Goal: Information Seeking & Learning: Learn about a topic

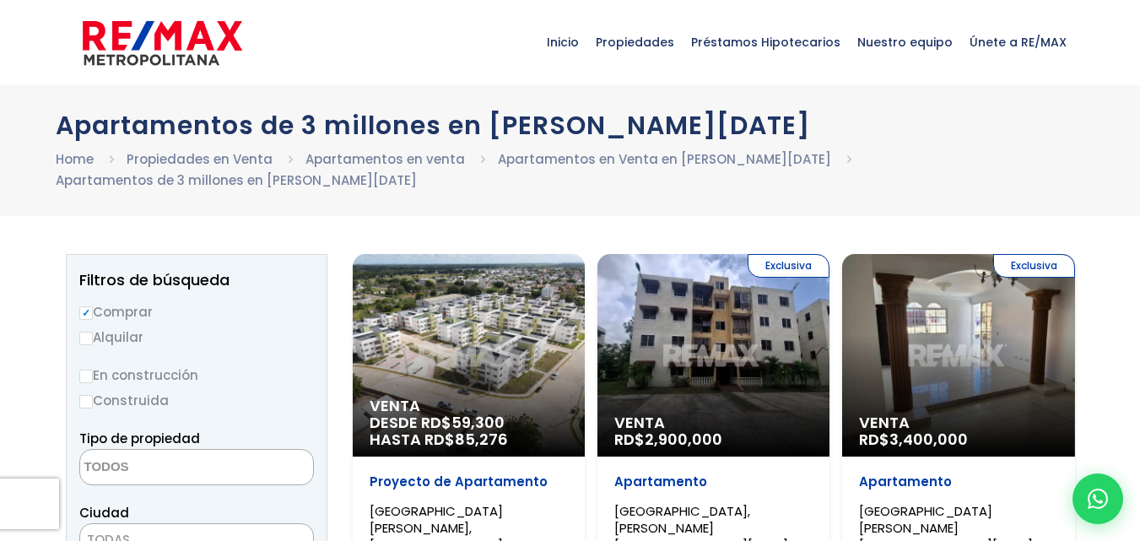
select select
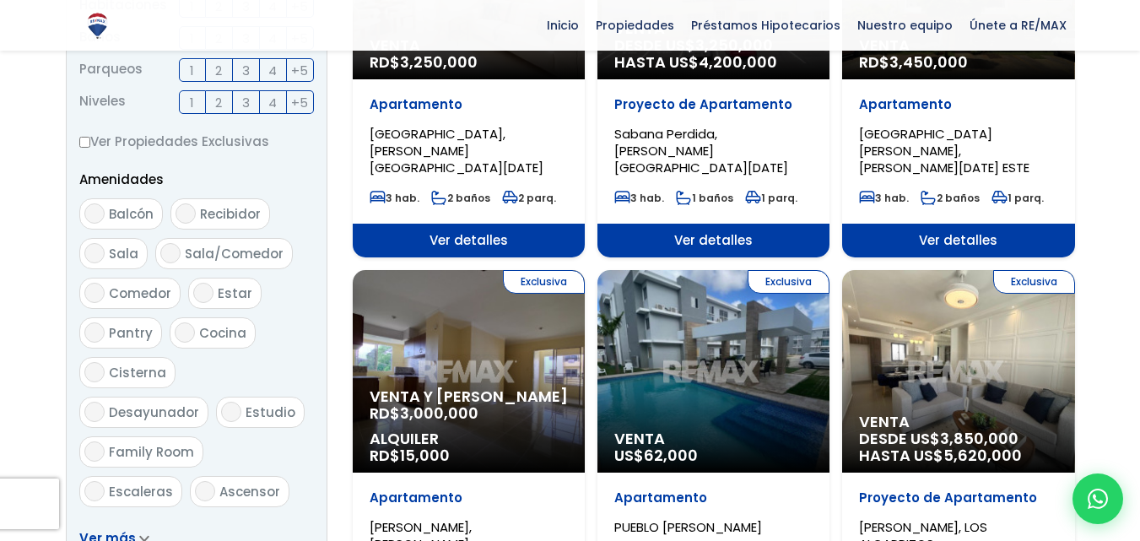
scroll to position [798, 0]
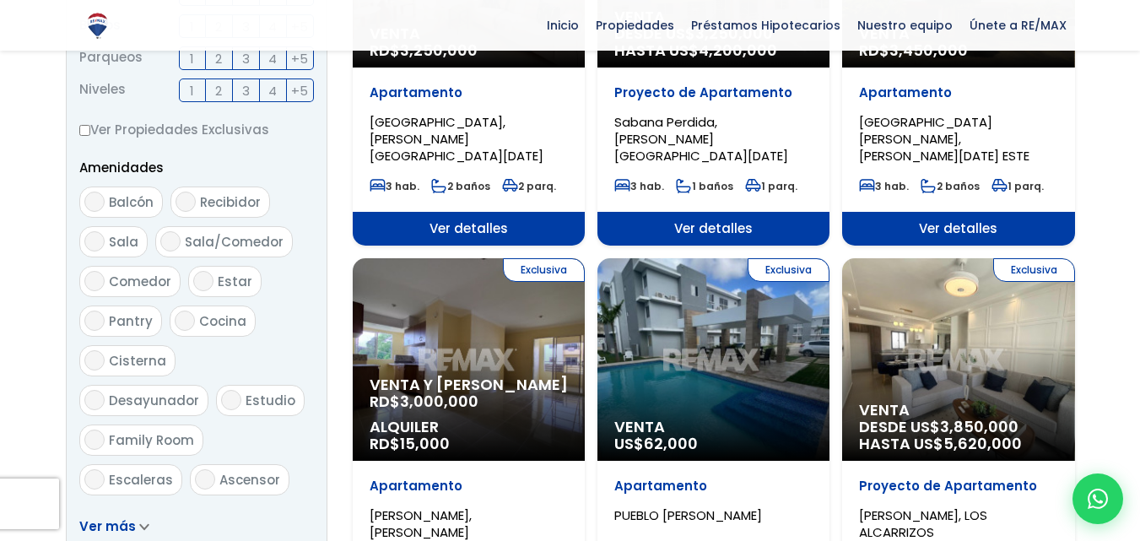
click at [504, 376] on p "Venta y Alquiler RD$ 3,000,000" at bounding box center [469, 393] width 198 height 34
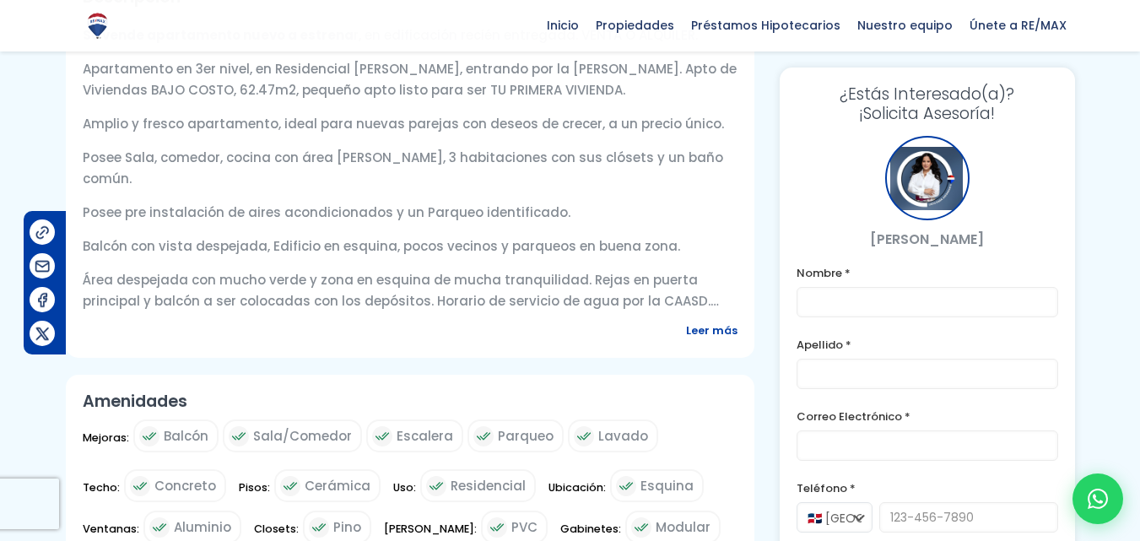
scroll to position [642, 0]
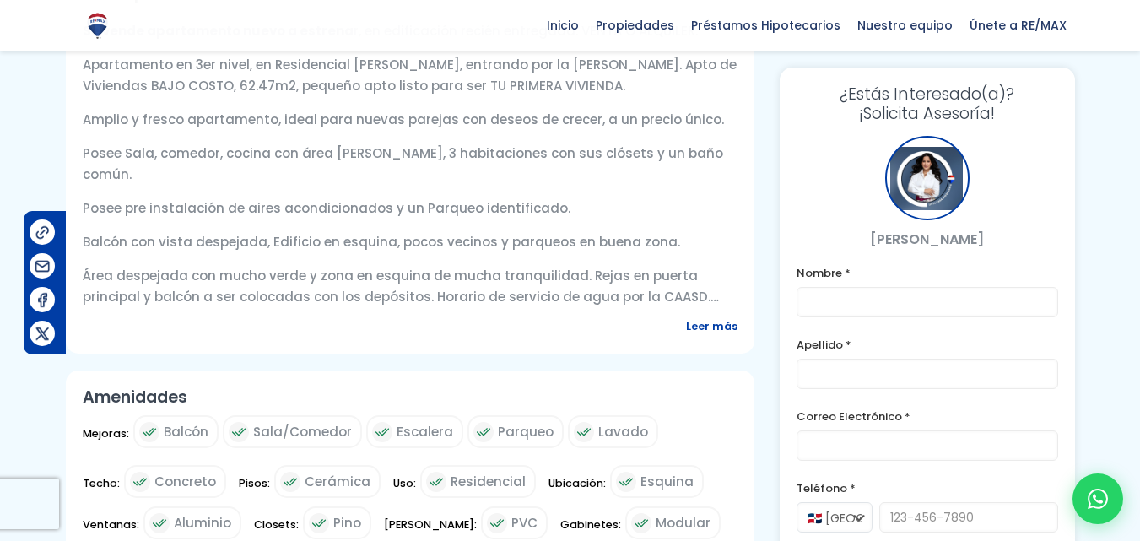
click at [734, 337] on span "Leer más" at bounding box center [711, 326] width 51 height 21
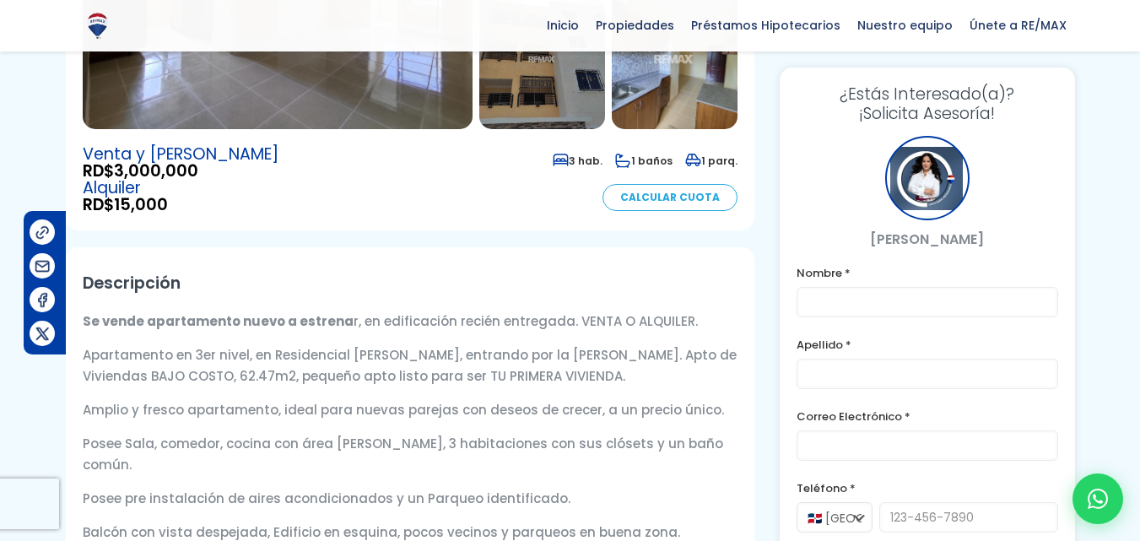
scroll to position [0, 0]
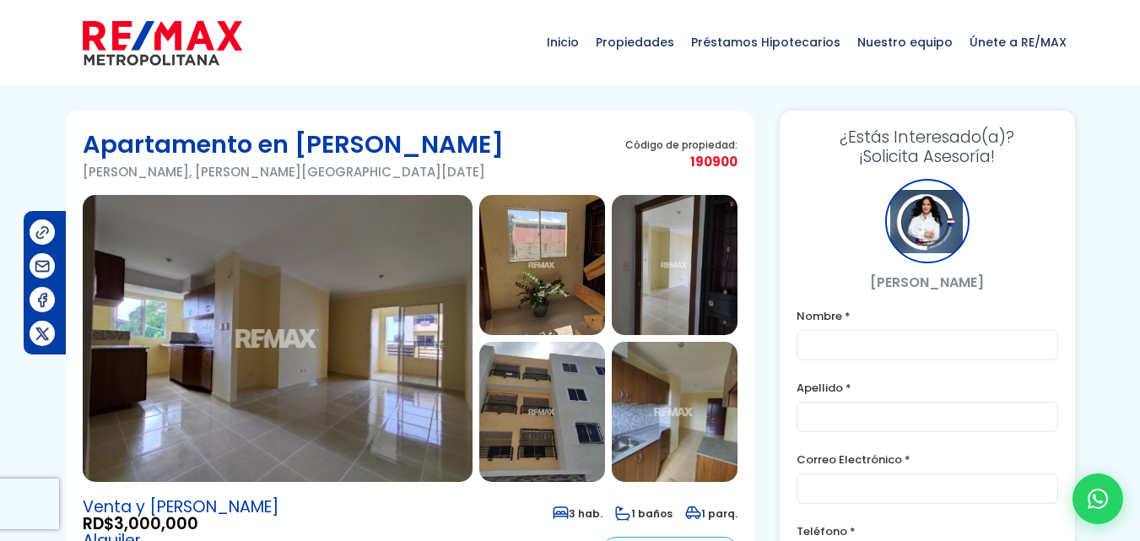
click at [313, 359] on img at bounding box center [278, 338] width 390 height 287
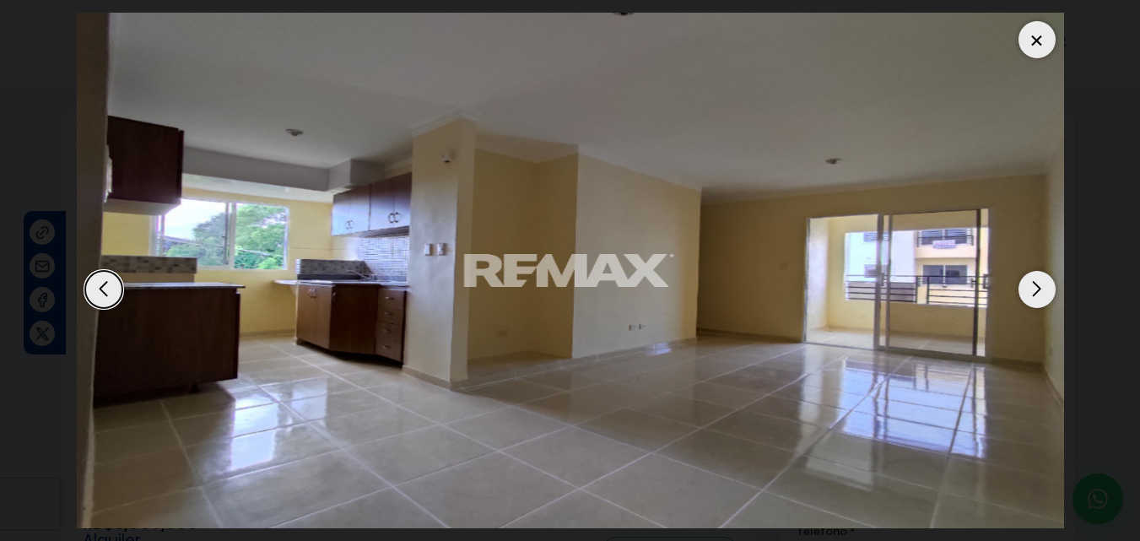
click at [1044, 290] on div "Next slide" at bounding box center [1036, 289] width 37 height 37
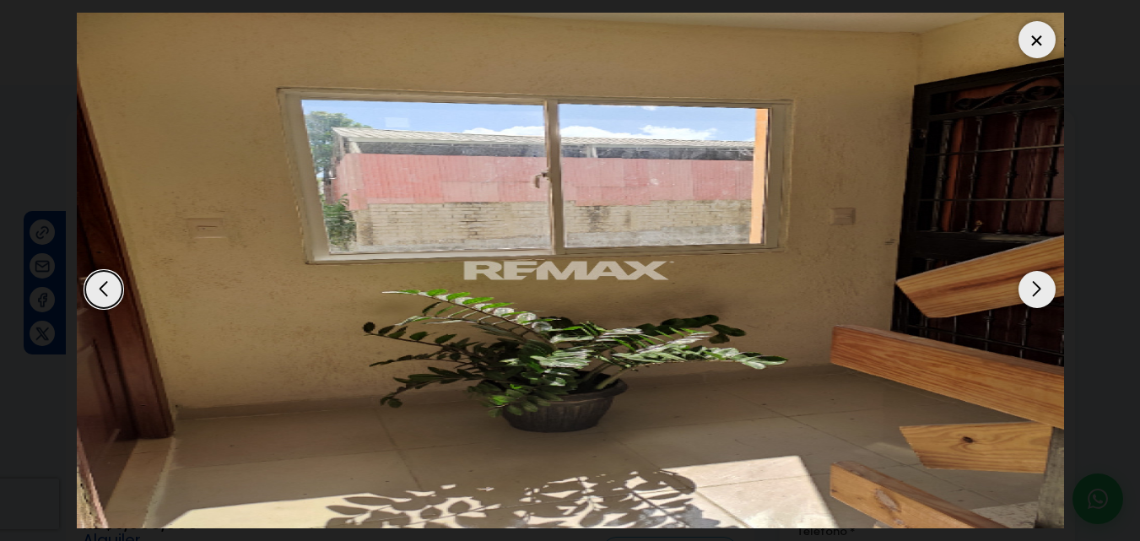
click at [1044, 290] on div "Next slide" at bounding box center [1036, 289] width 37 height 37
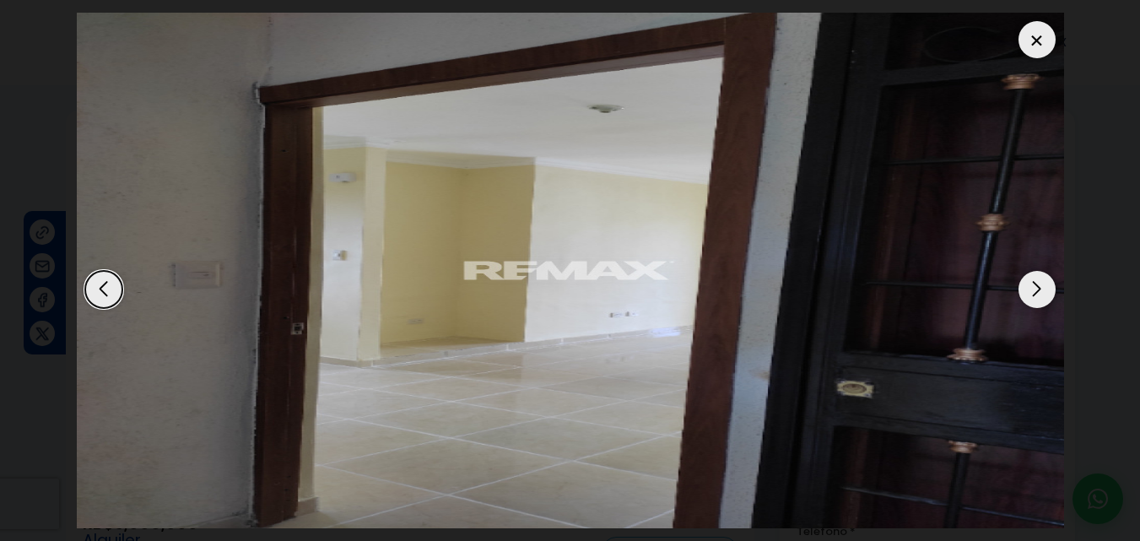
click at [1044, 290] on div "Next slide" at bounding box center [1036, 289] width 37 height 37
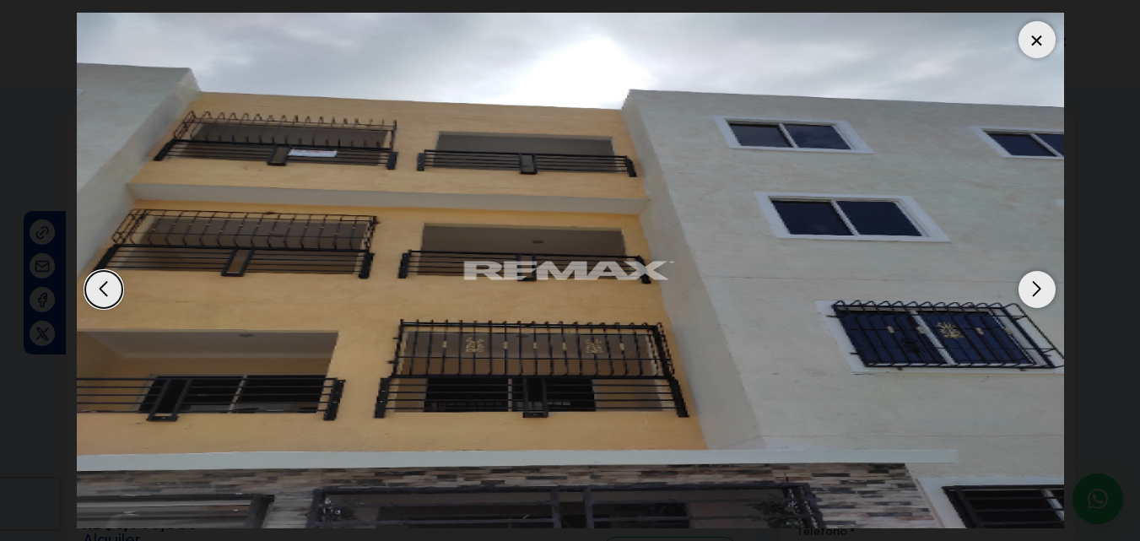
click at [1044, 290] on div "Next slide" at bounding box center [1036, 289] width 37 height 37
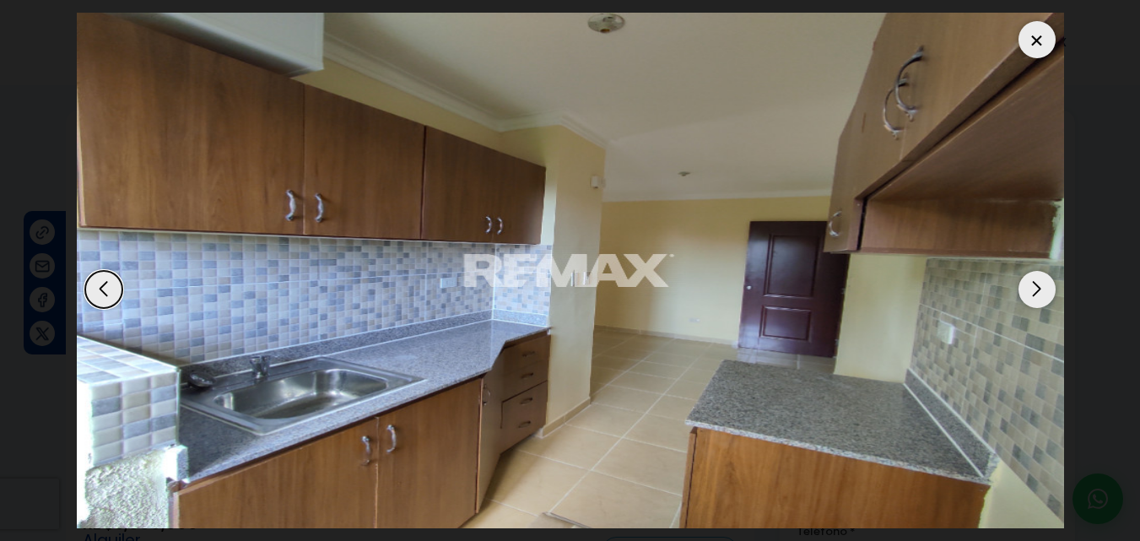
click at [1044, 290] on div "Next slide" at bounding box center [1036, 289] width 37 height 37
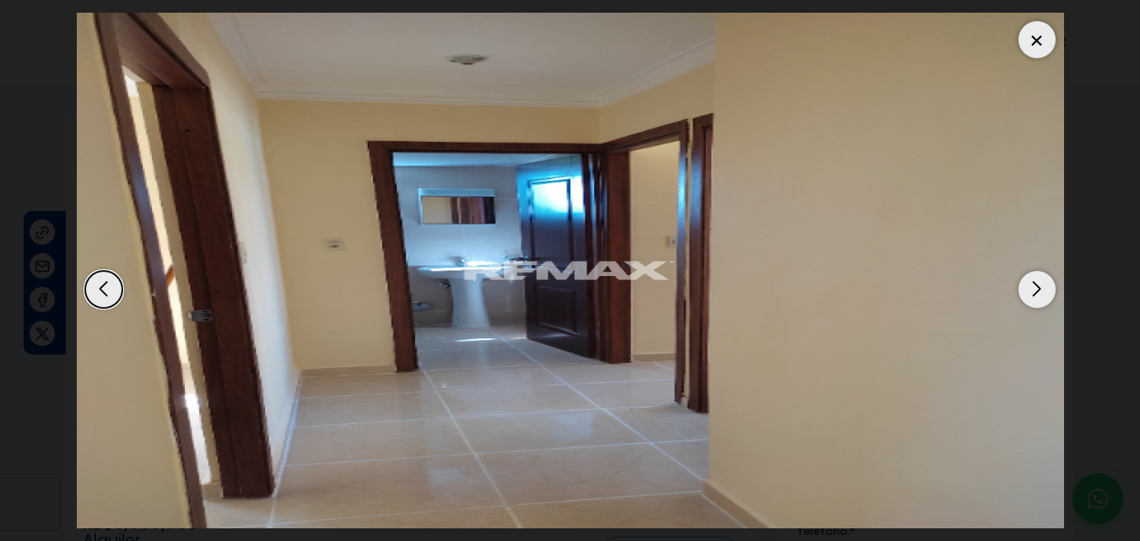
click at [1044, 290] on div "Next slide" at bounding box center [1036, 289] width 37 height 37
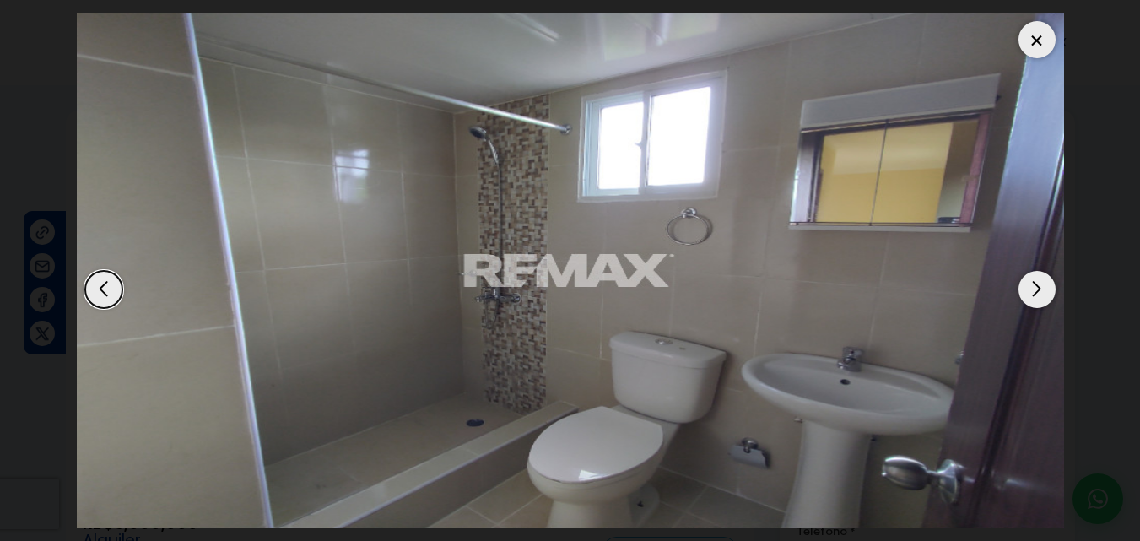
click at [1044, 290] on div "Next slide" at bounding box center [1036, 289] width 37 height 37
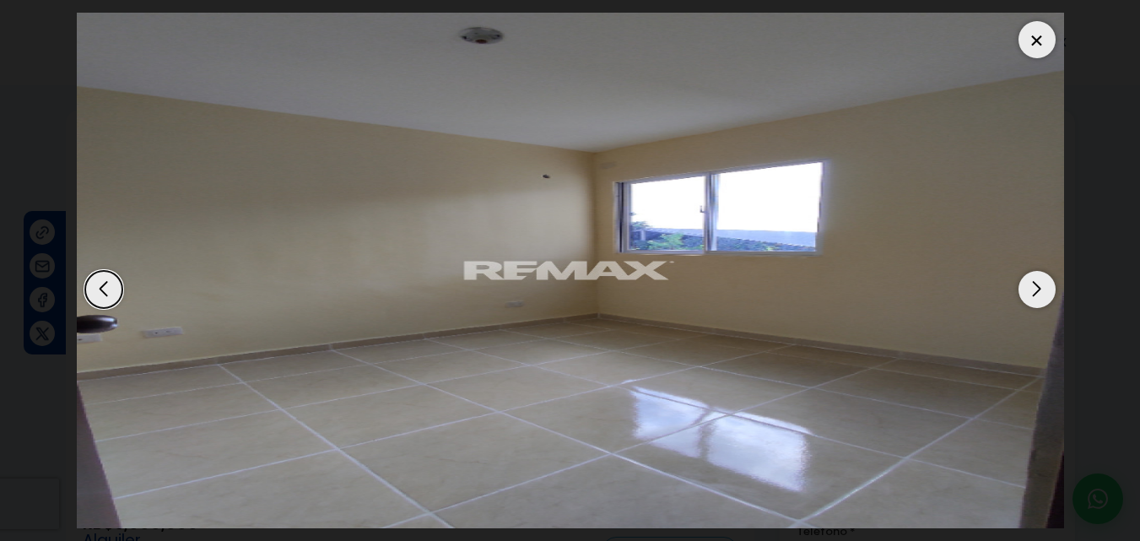
click at [1044, 290] on div "Next slide" at bounding box center [1036, 289] width 37 height 37
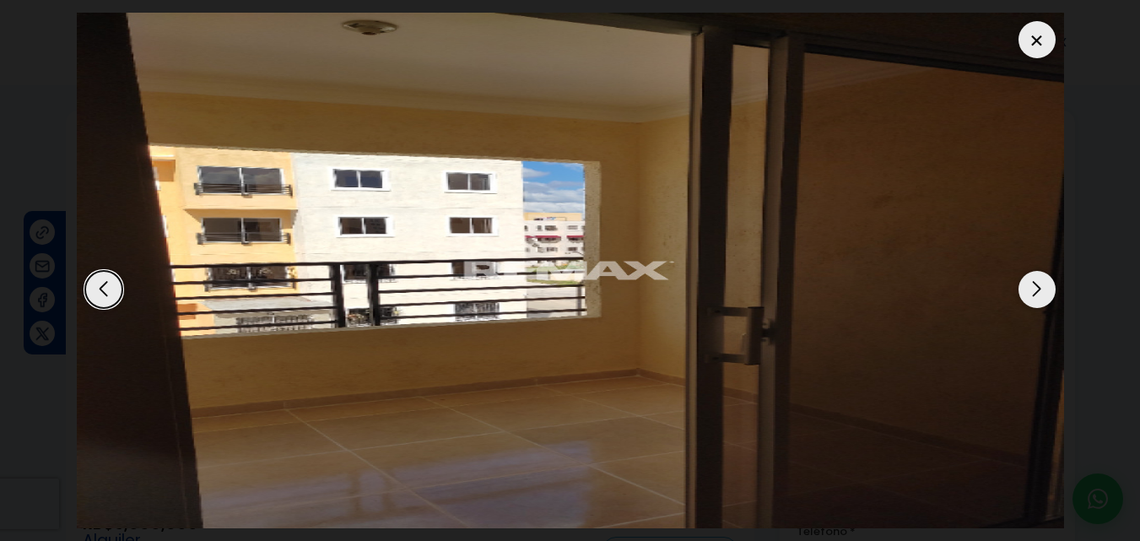
click at [1044, 290] on div "Next slide" at bounding box center [1036, 289] width 37 height 37
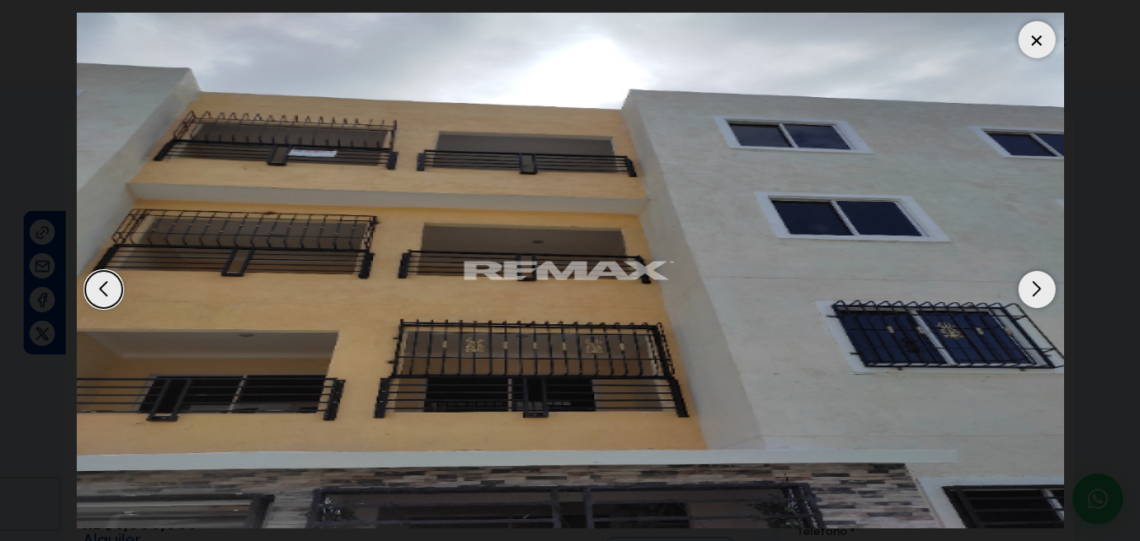
click at [1044, 290] on div "Next slide" at bounding box center [1036, 289] width 37 height 37
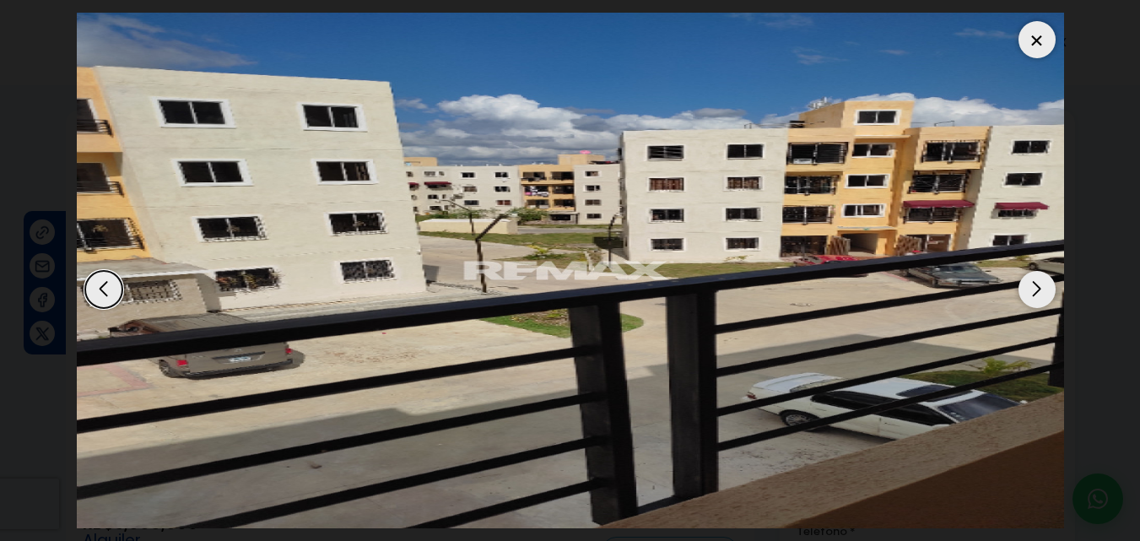
click at [1033, 41] on div at bounding box center [1036, 39] width 37 height 37
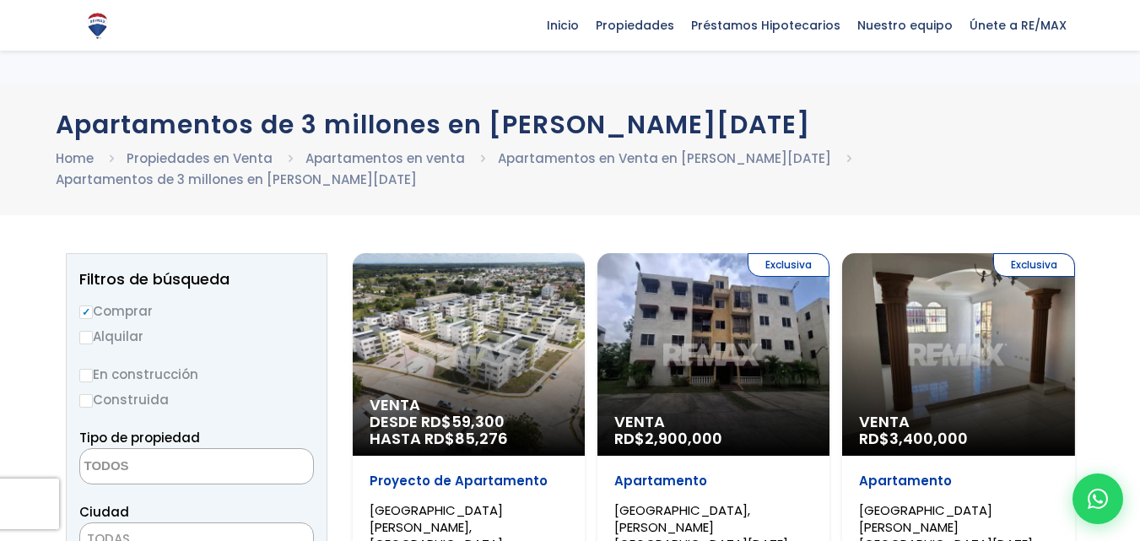
select select
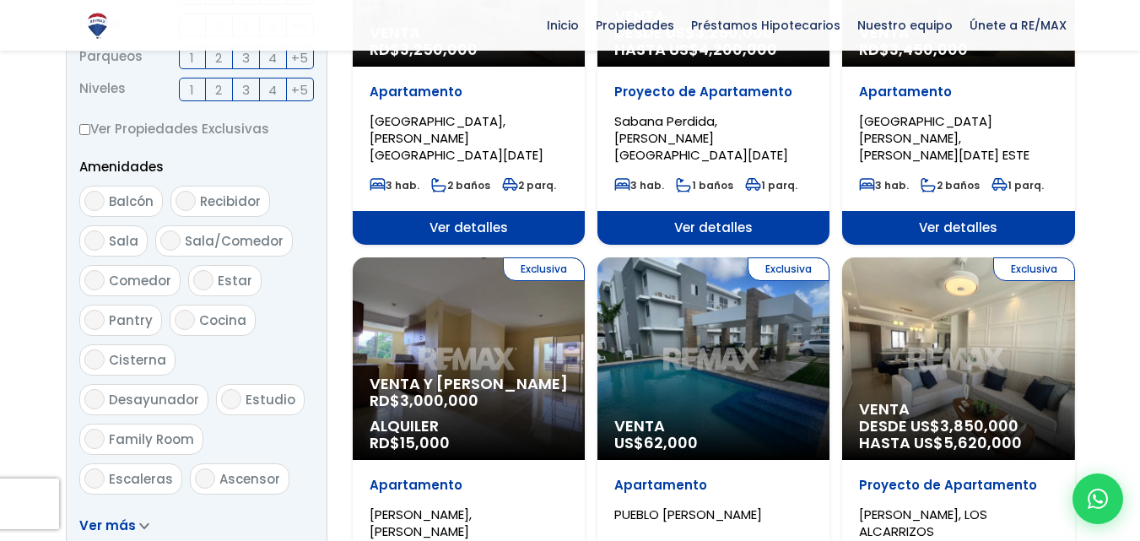
scroll to position [798, 0]
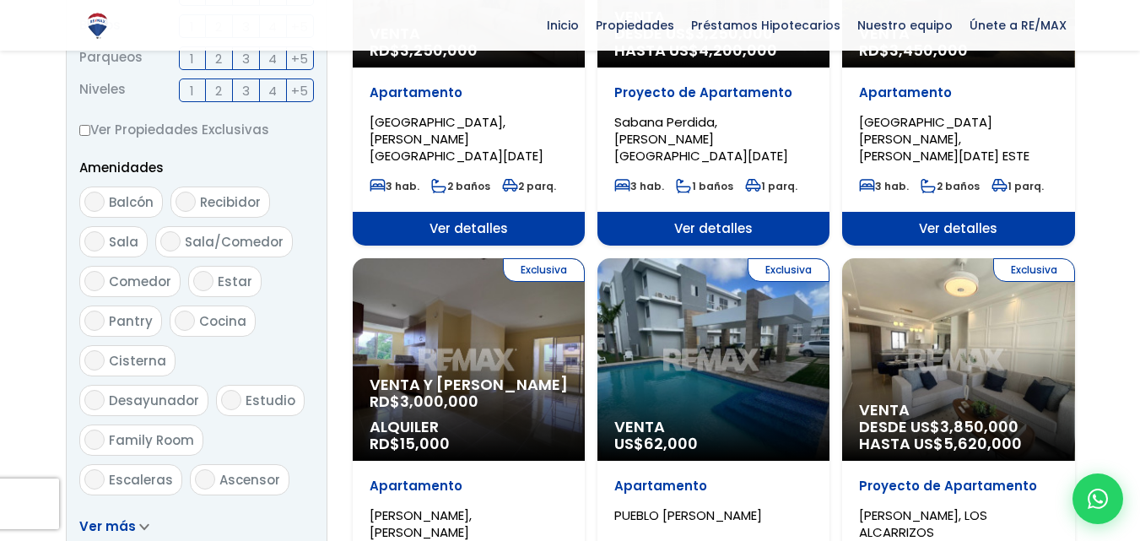
click at [449, 293] on div "Exclusiva Venta y Alquiler RD$ 3,000,000 Alquiler RD$ 15,000" at bounding box center [469, 359] width 232 height 202
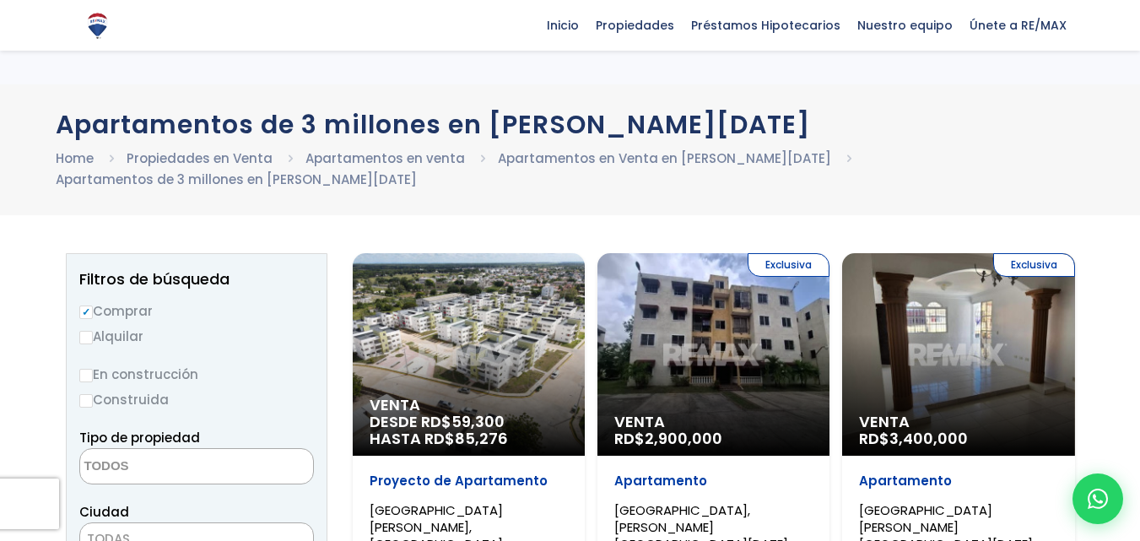
select select
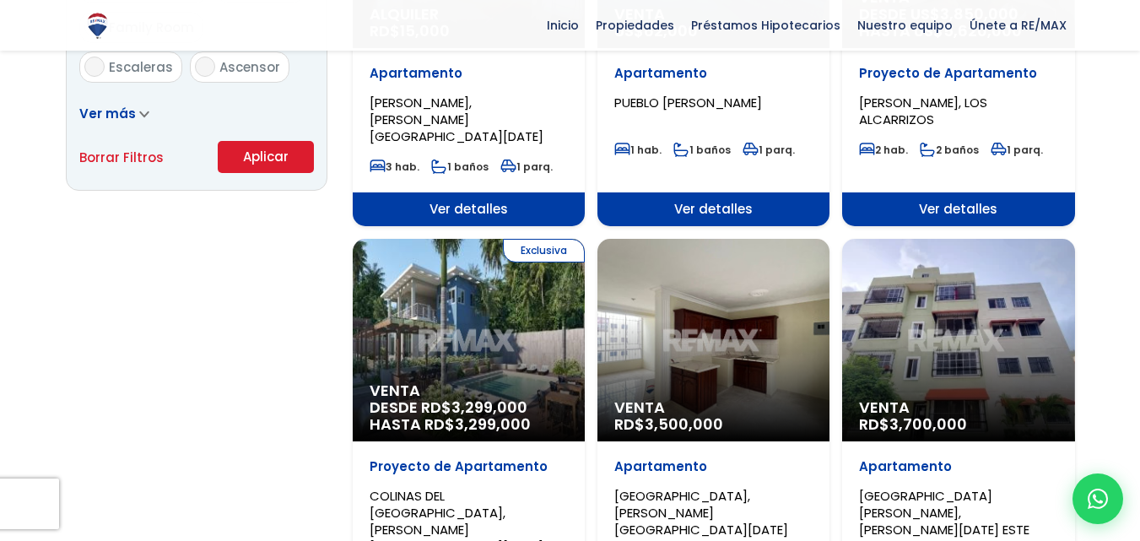
scroll to position [1214, 0]
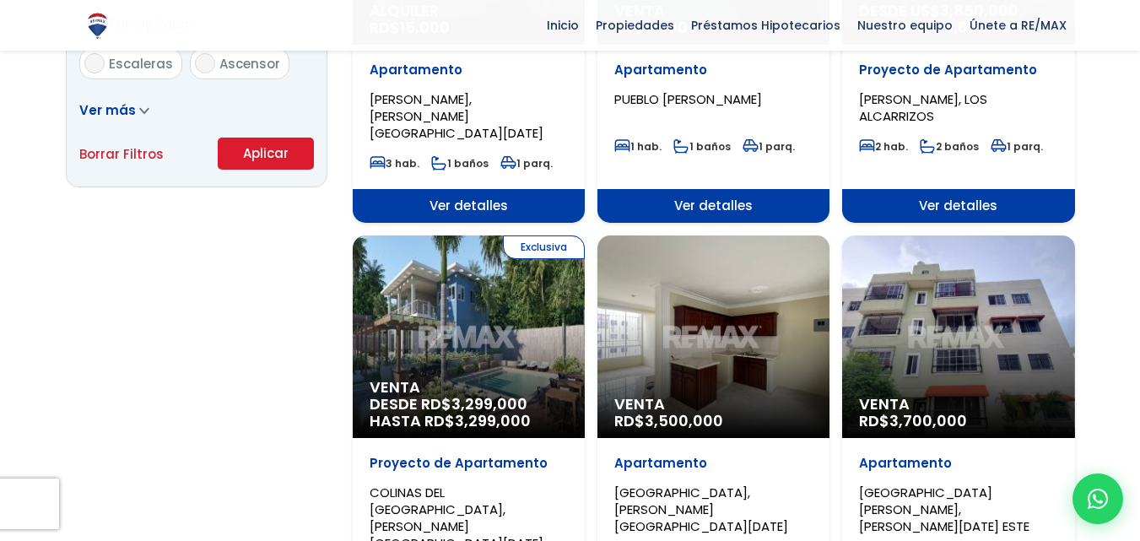
click at [501, 297] on div "Exclusiva Venta DESDE RD$ 3,299,000 HASTA RD$ 3,299,000" at bounding box center [469, 336] width 232 height 202
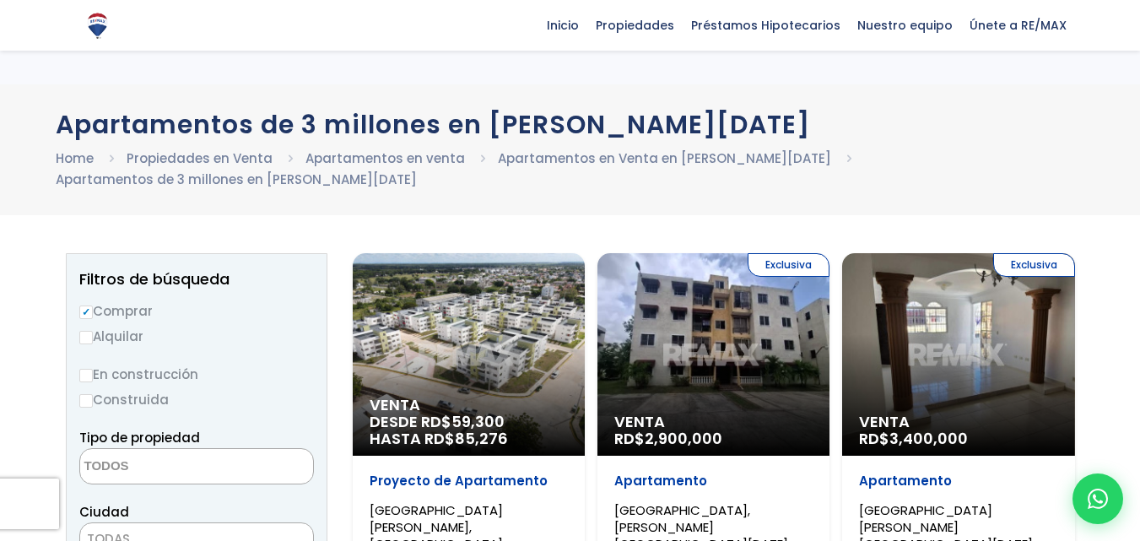
select select
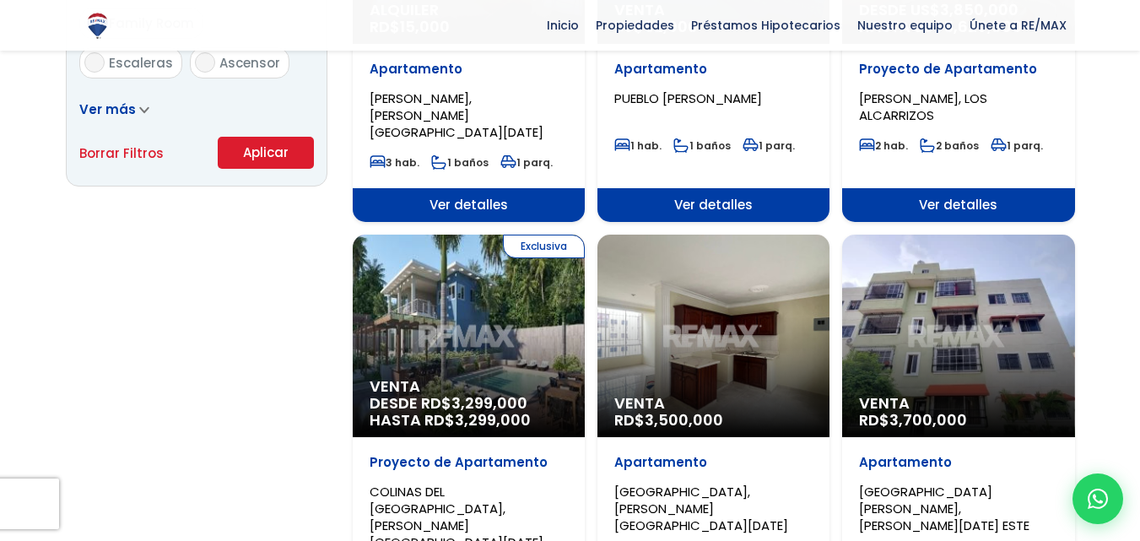
scroll to position [1214, 0]
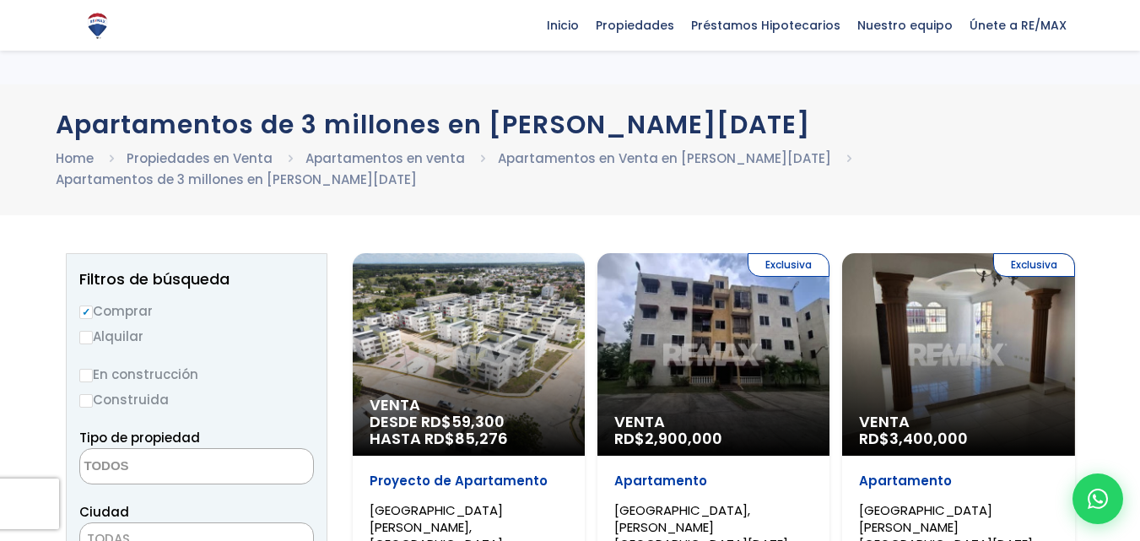
select select
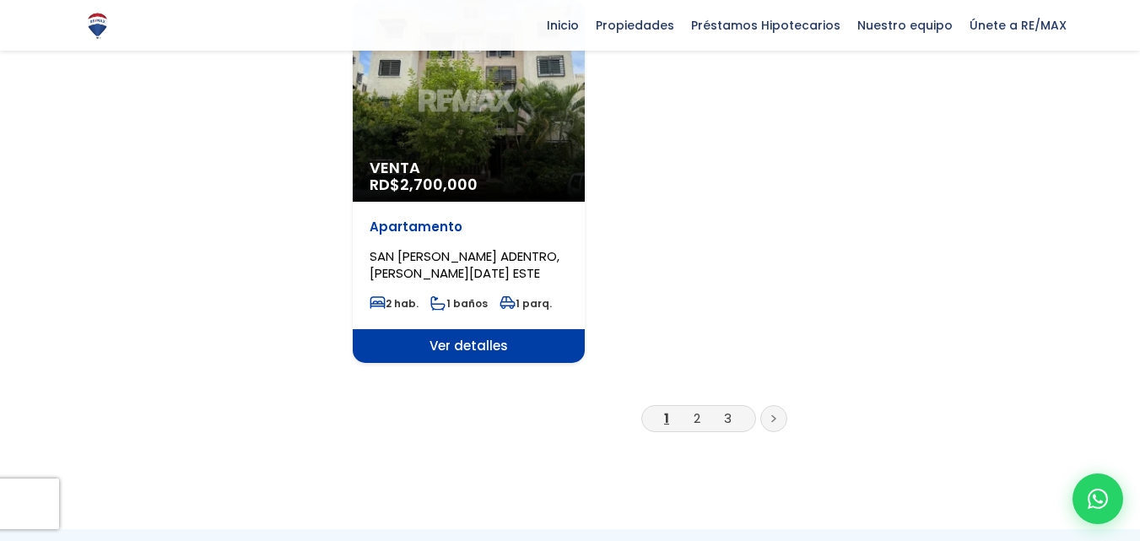
scroll to position [2241, 0]
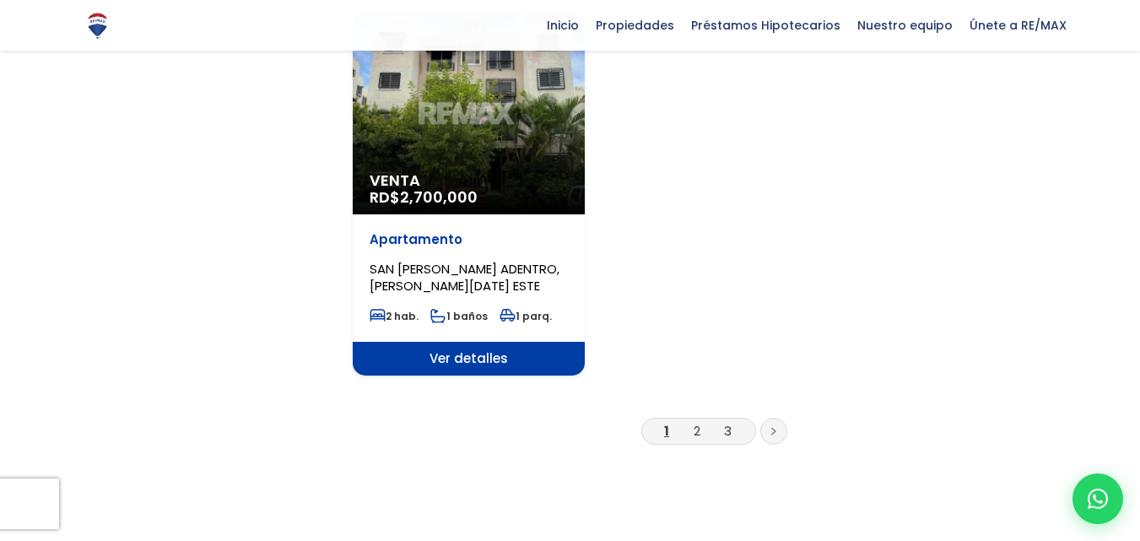
click at [774, 427] on icon at bounding box center [773, 431] width 5 height 8
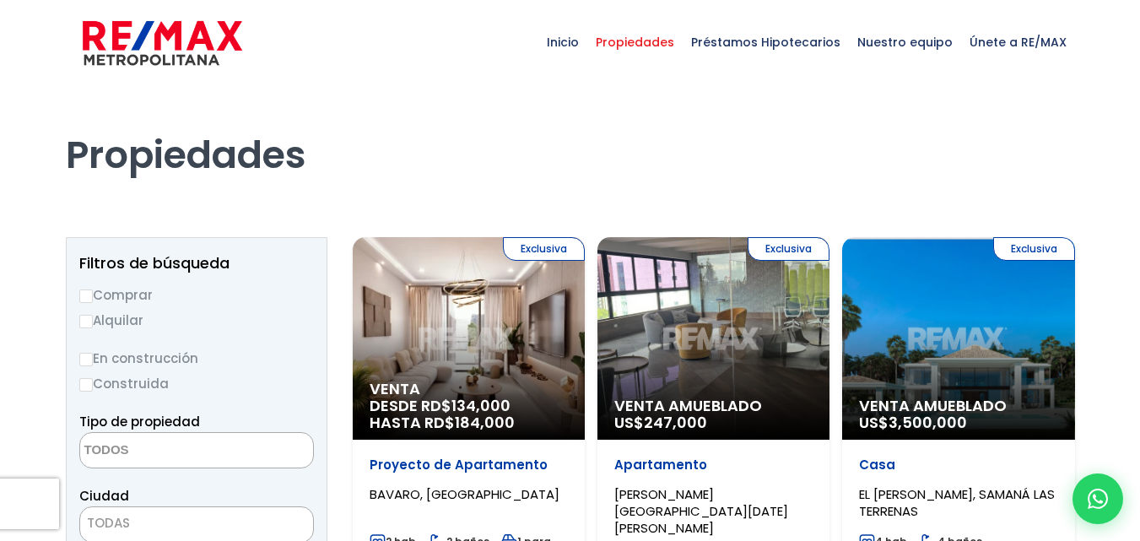
select select
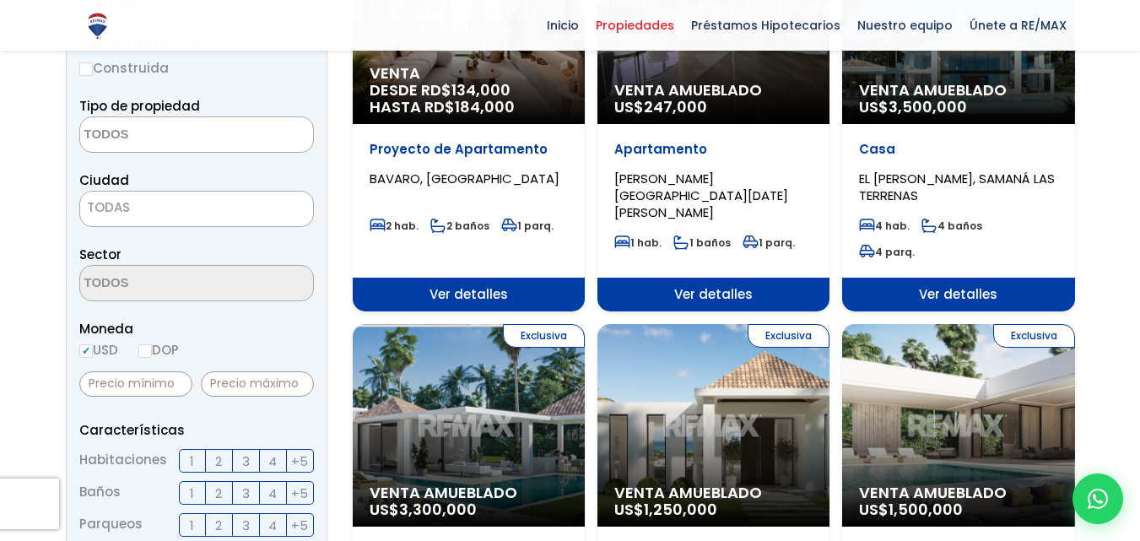
scroll to position [330, 0]
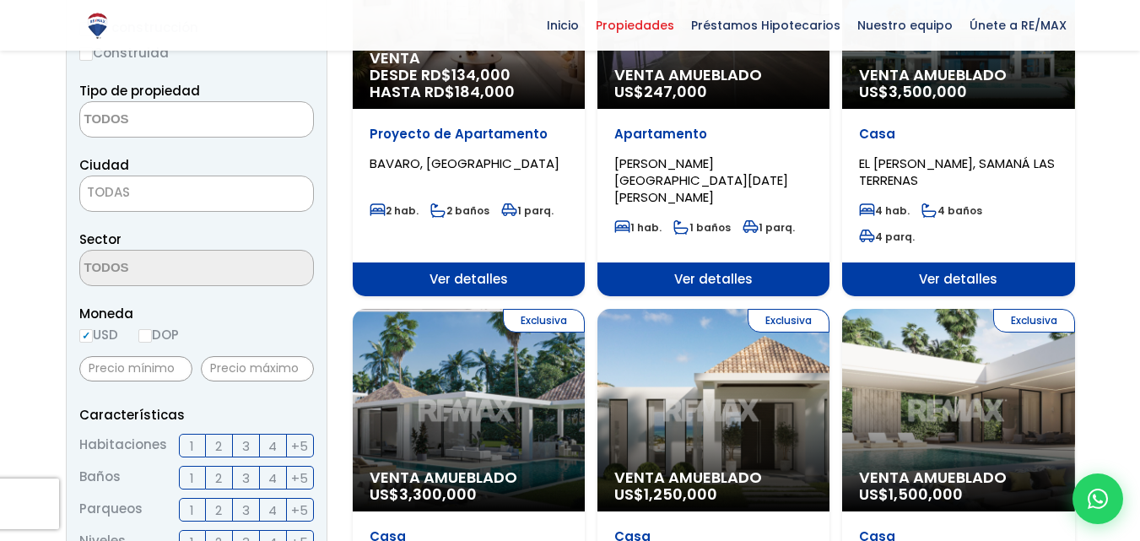
click at [148, 335] on input "DOP" at bounding box center [144, 335] width 13 height 13
radio input "true"
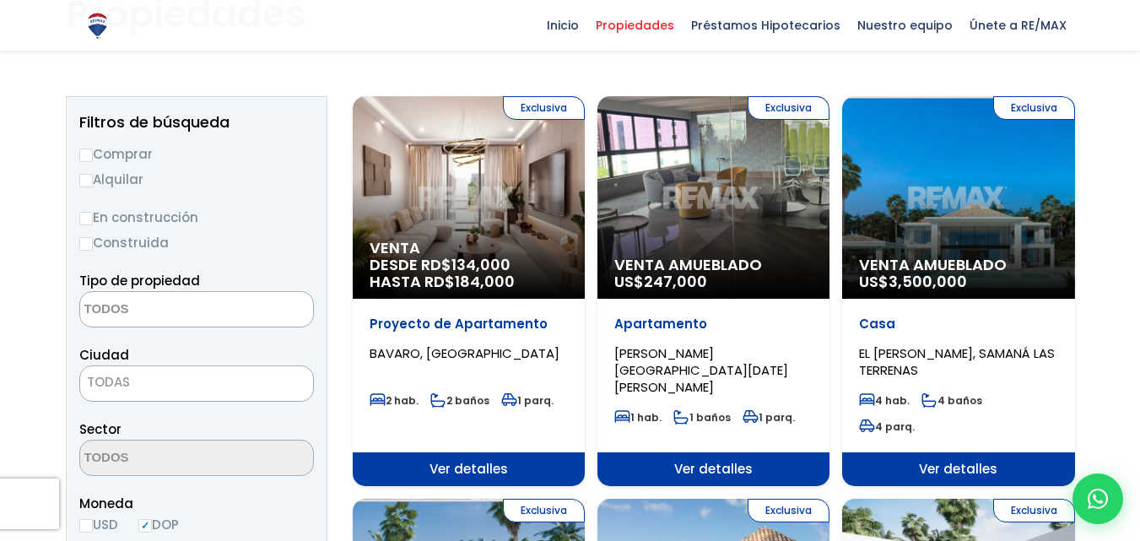
scroll to position [124, 0]
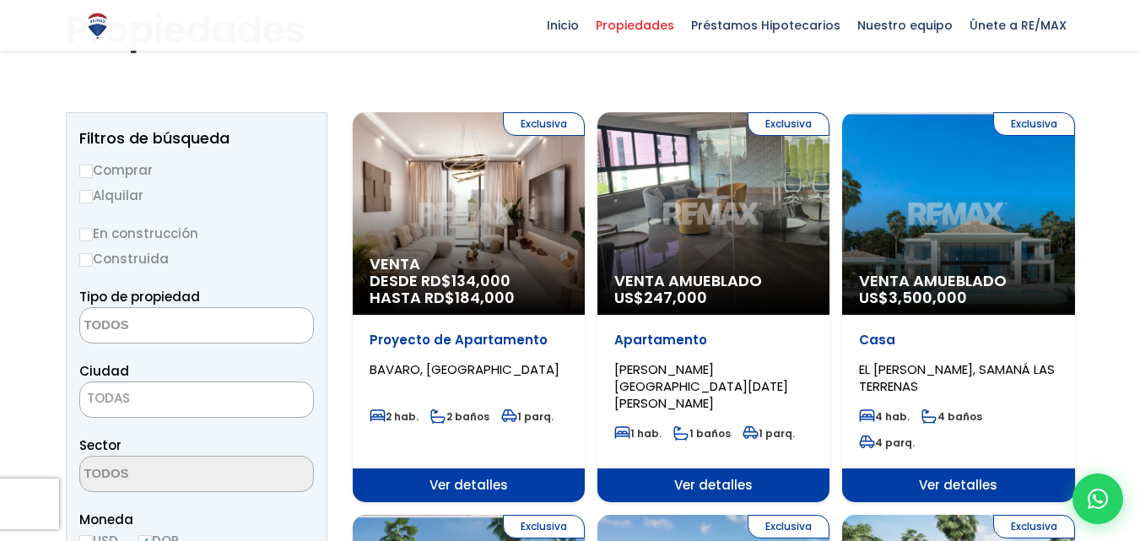
click at [272, 399] on span "TODAS" at bounding box center [196, 398] width 233 height 24
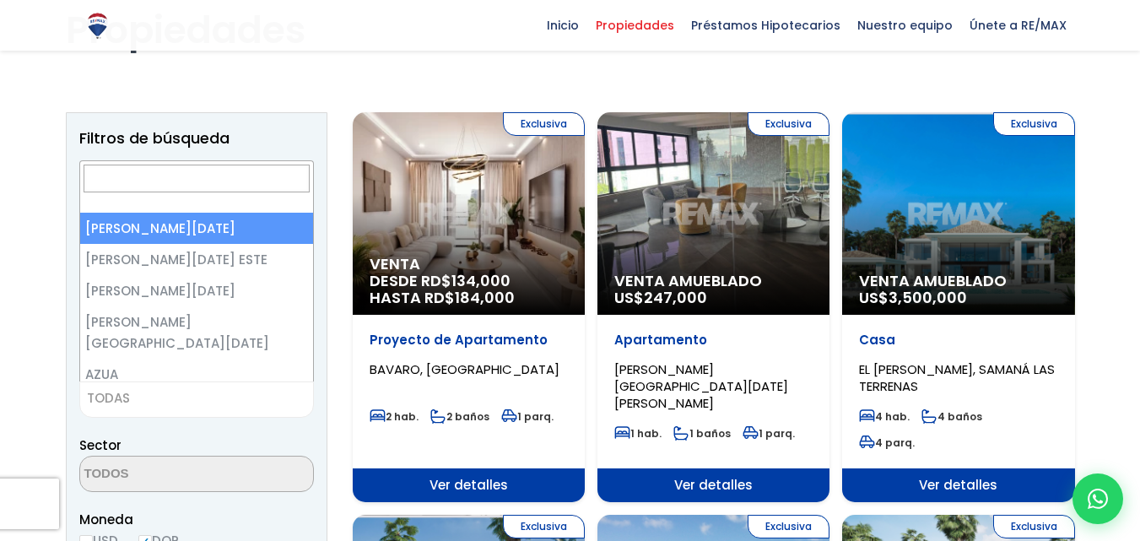
select select "1"
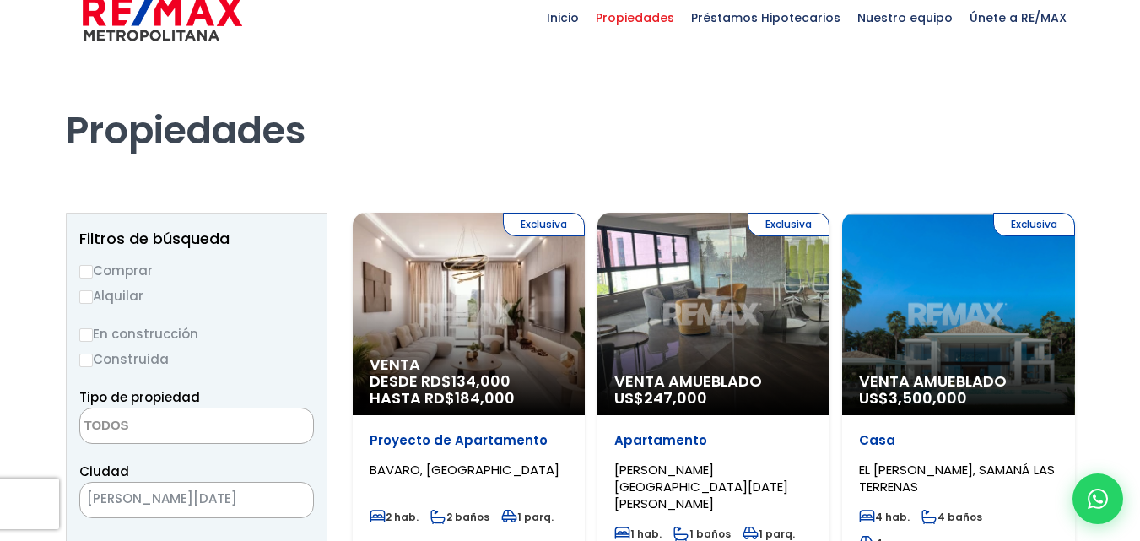
scroll to position [0, 0]
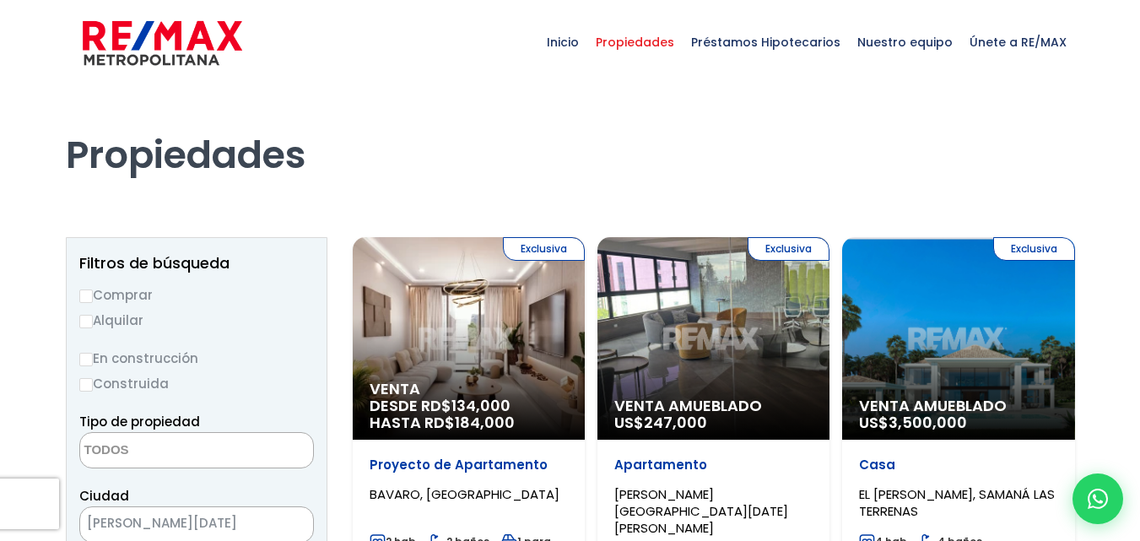
click at [85, 296] on input "Comprar" at bounding box center [85, 295] width 13 height 13
radio input "true"
click at [205, 444] on textarea "Search" at bounding box center [162, 451] width 164 height 36
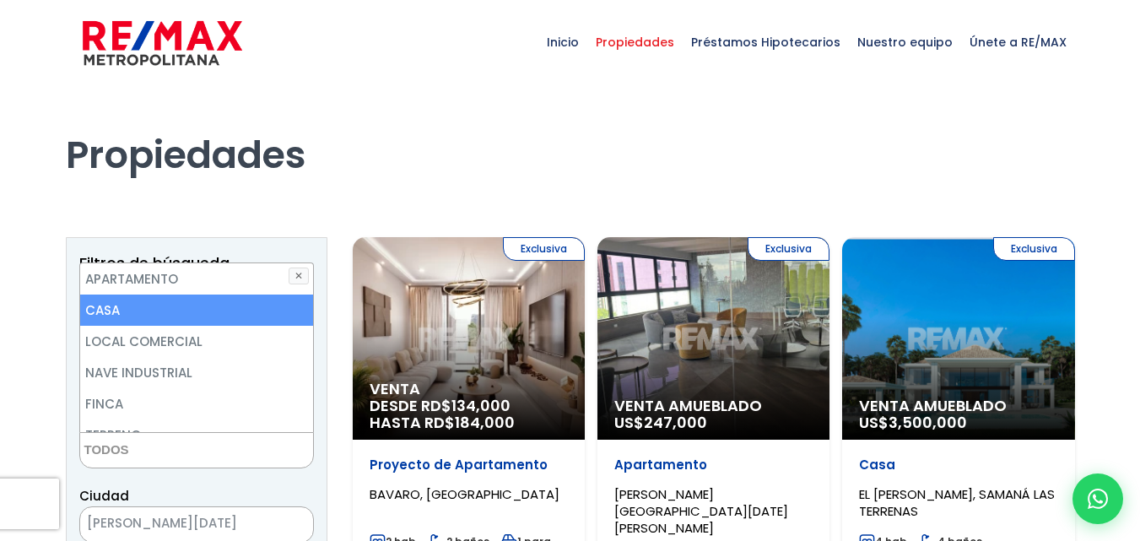
click at [236, 311] on li "CASA" at bounding box center [196, 309] width 233 height 31
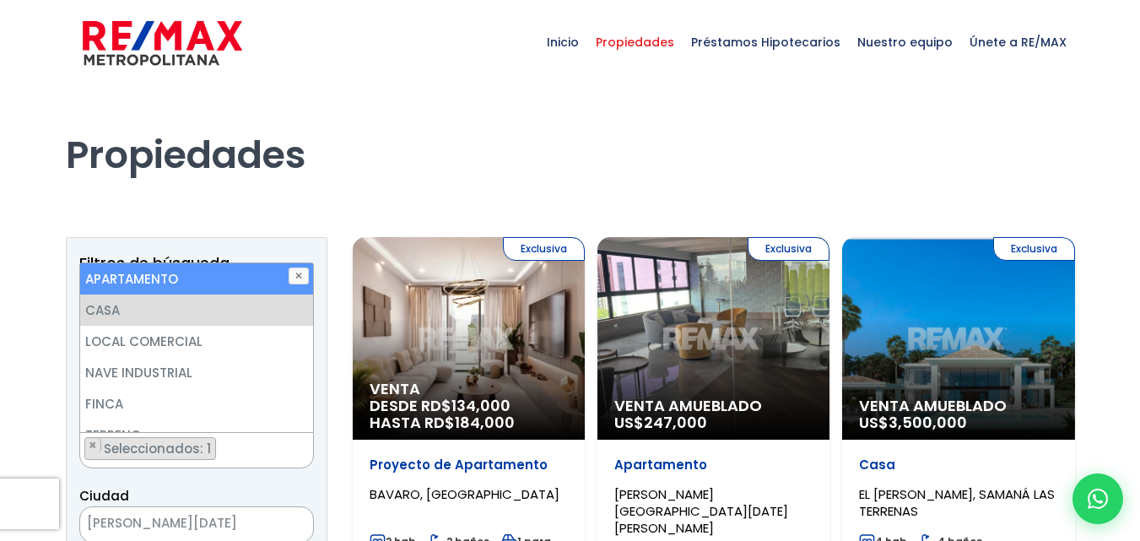
click at [250, 289] on li "APARTAMENTO" at bounding box center [196, 278] width 233 height 31
select select "apartment"
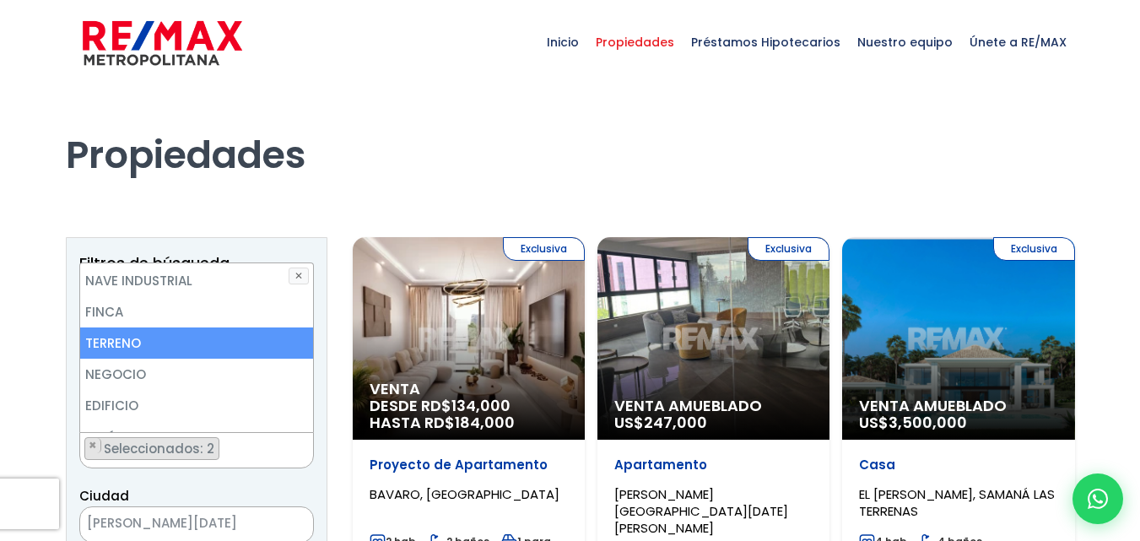
scroll to position [101, 0]
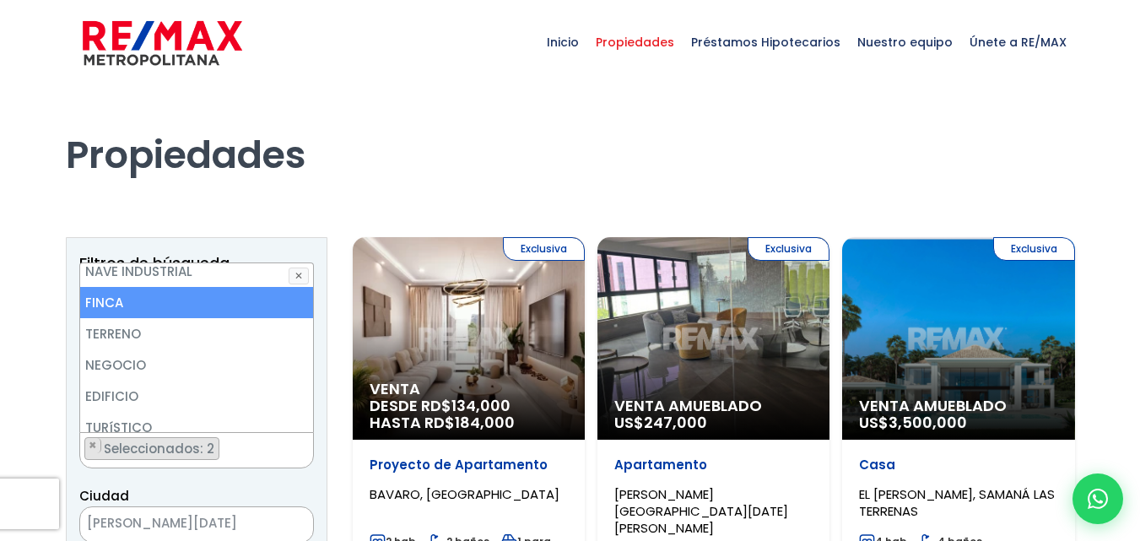
click at [134, 297] on li "FINCA" at bounding box center [196, 302] width 233 height 31
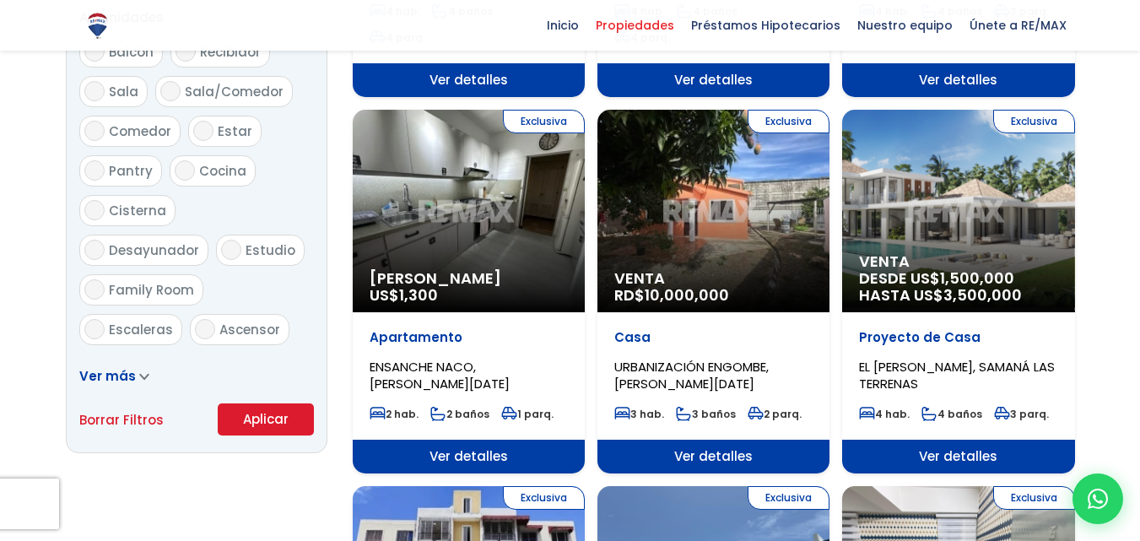
scroll to position [940, 0]
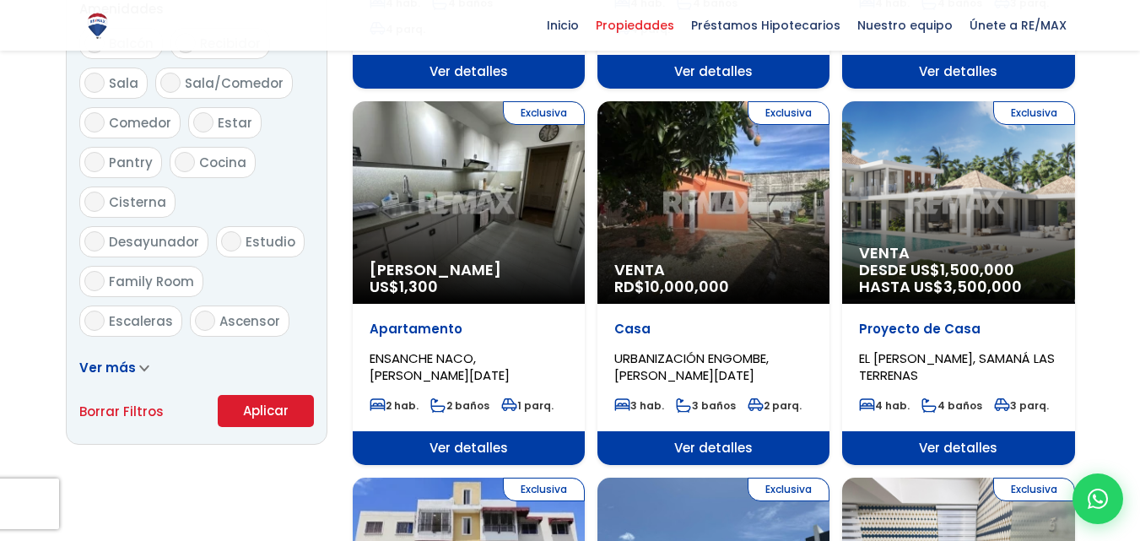
click at [283, 416] on button "Aplicar" at bounding box center [266, 411] width 96 height 32
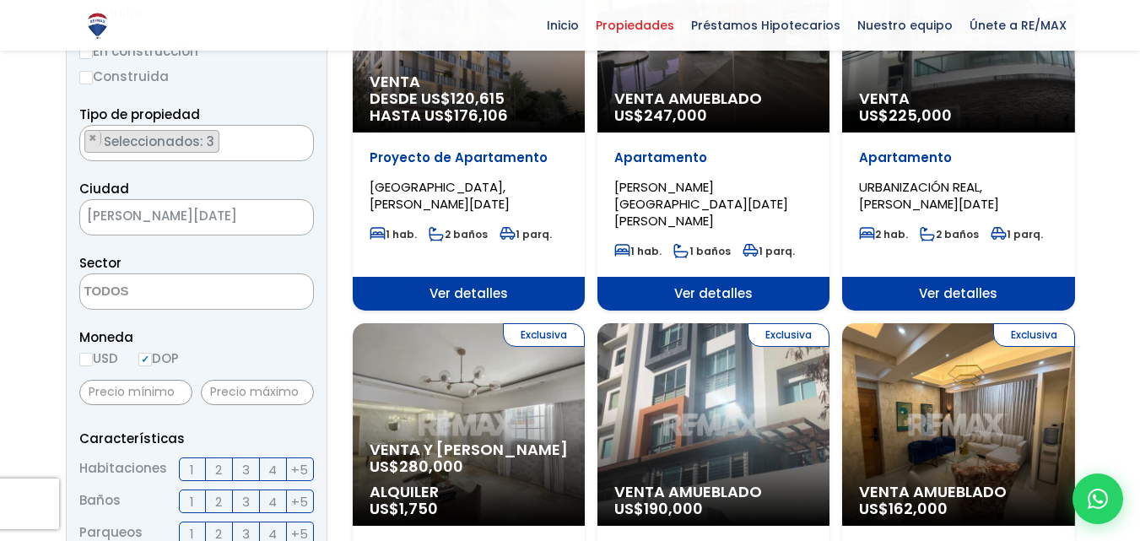
scroll to position [312, 0]
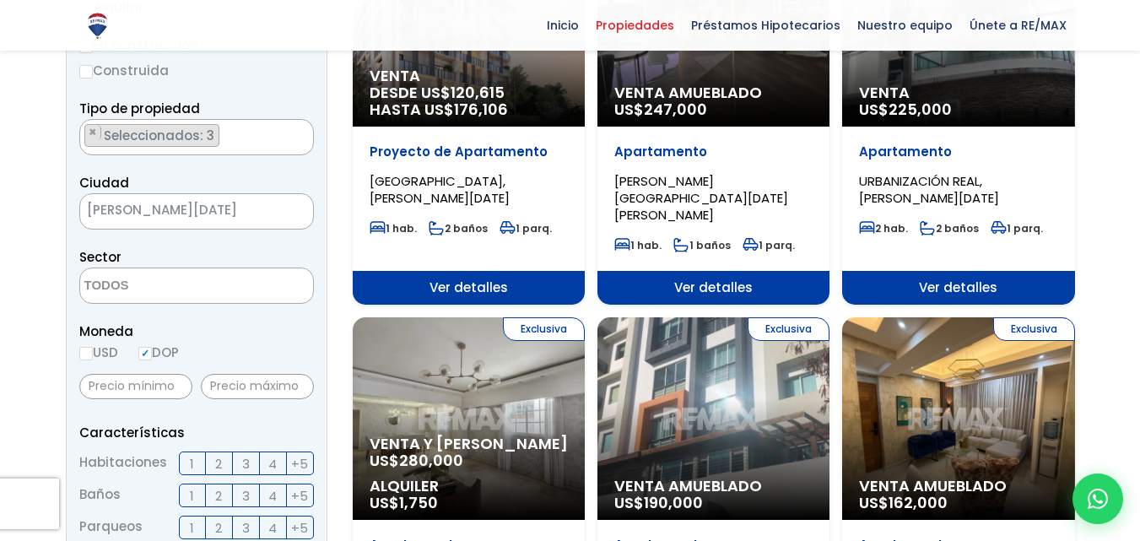
click at [148, 353] on input "DOP" at bounding box center [144, 353] width 13 height 13
click at [104, 390] on input "text" at bounding box center [135, 386] width 113 height 25
click at [226, 387] on input "text" at bounding box center [257, 386] width 113 height 25
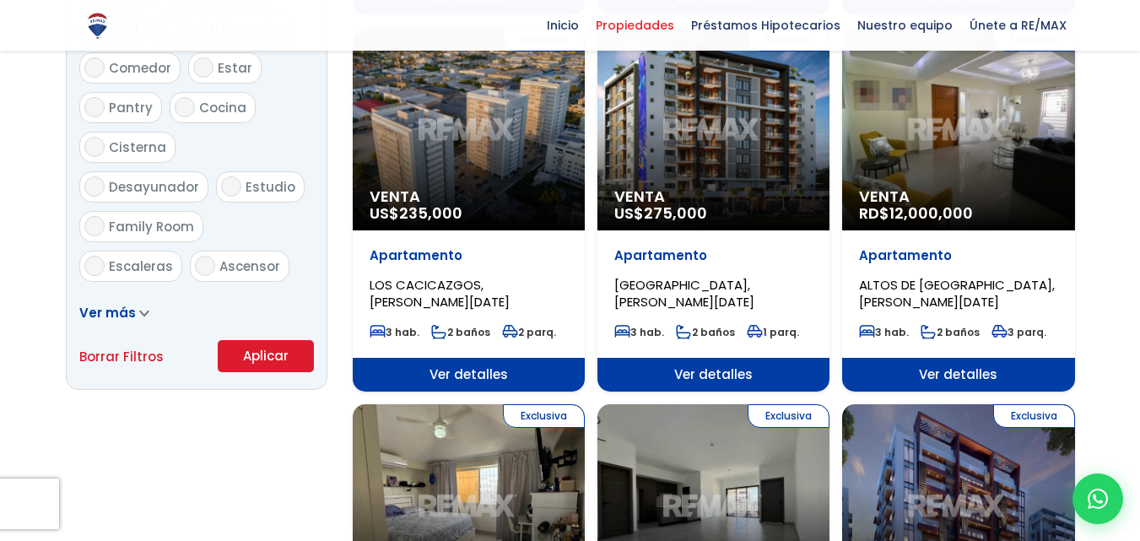
scroll to position [999, 0]
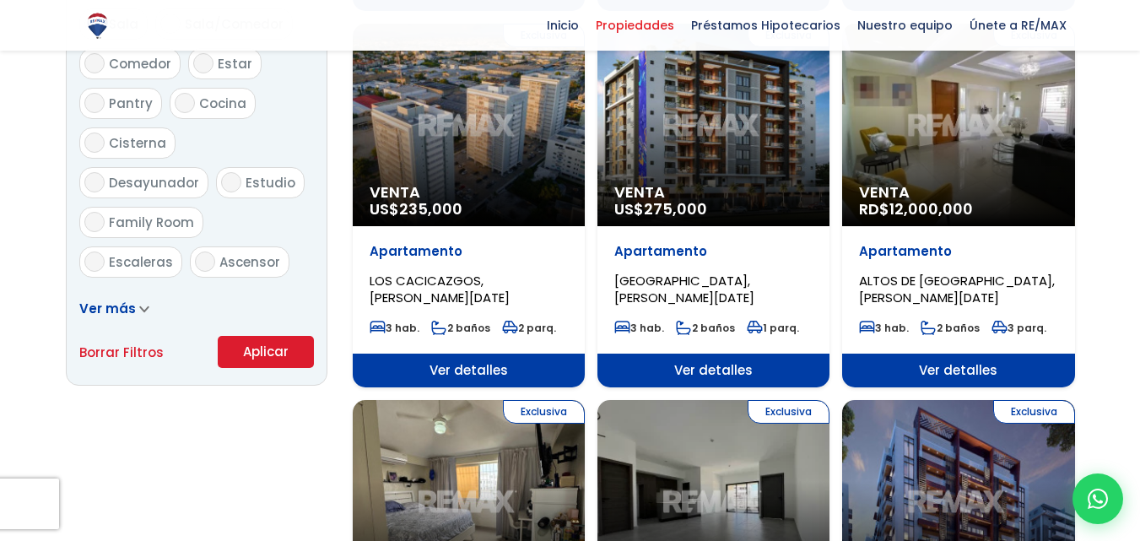
type input "3,000,000"
click at [262, 346] on button "Aplicar" at bounding box center [266, 352] width 96 height 32
click at [283, 359] on button "Aplicar" at bounding box center [266, 352] width 96 height 32
